Goal: Navigation & Orientation: Find specific page/section

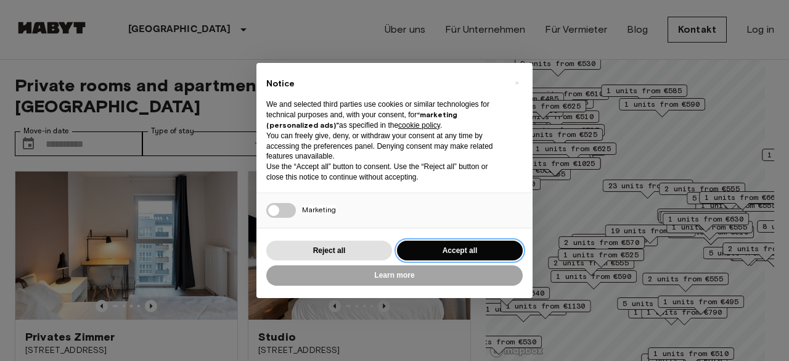
click at [464, 249] on button "Accept all" at bounding box center [460, 250] width 126 height 20
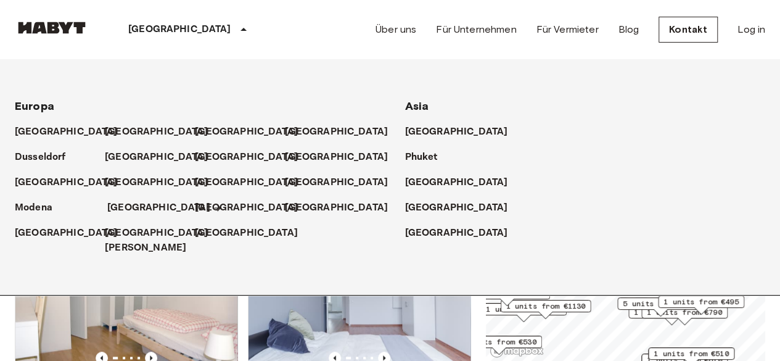
click at [125, 207] on p "[GEOGRAPHIC_DATA]" at bounding box center [158, 207] width 103 height 15
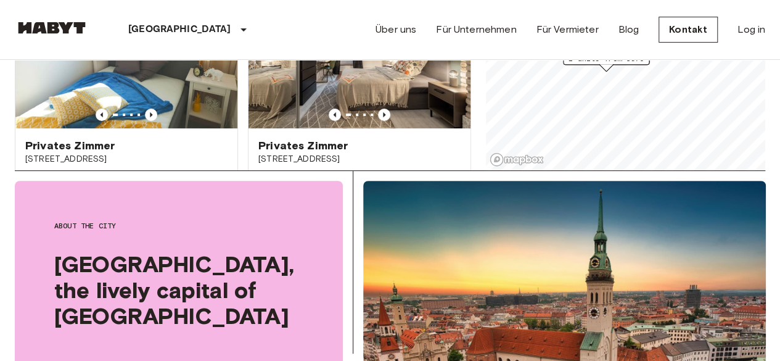
scroll to position [123, 0]
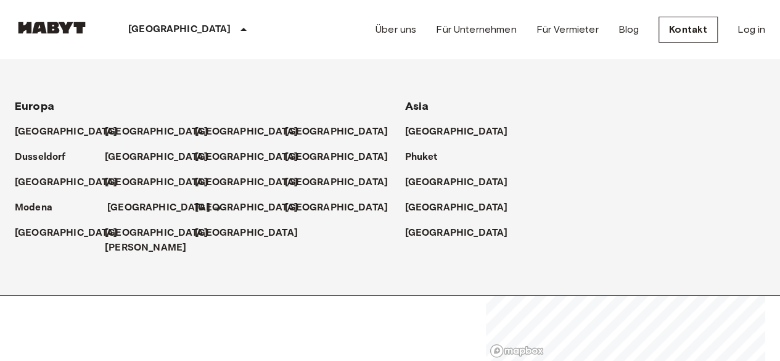
click at [144, 205] on p "[GEOGRAPHIC_DATA]" at bounding box center [158, 207] width 103 height 15
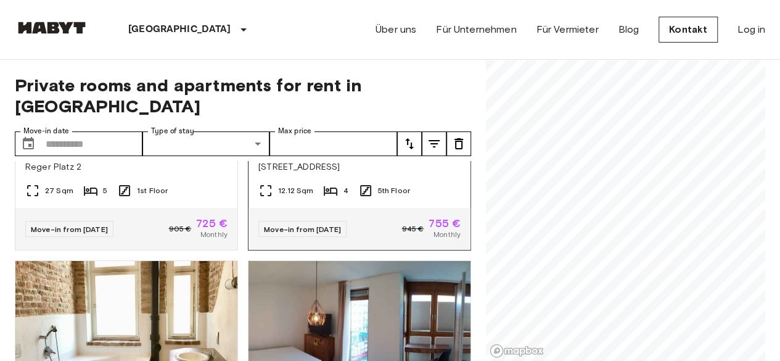
scroll to position [2035, 0]
